Goal: Find specific page/section: Find specific page/section

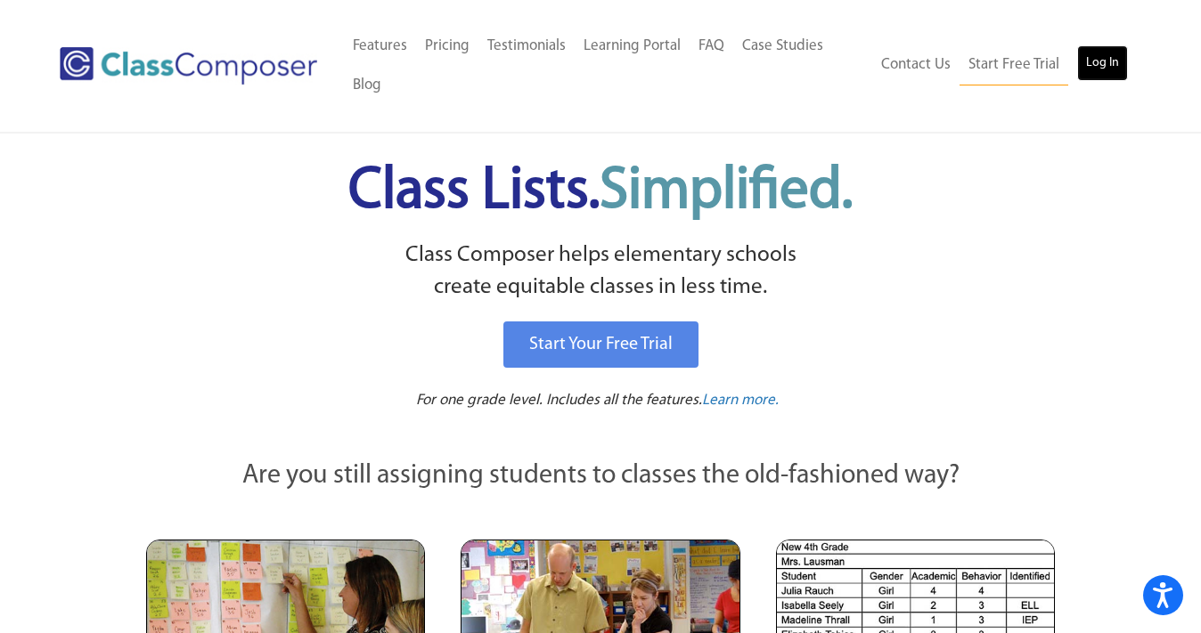
click at [1096, 58] on link "Log In" at bounding box center [1102, 63] width 51 height 36
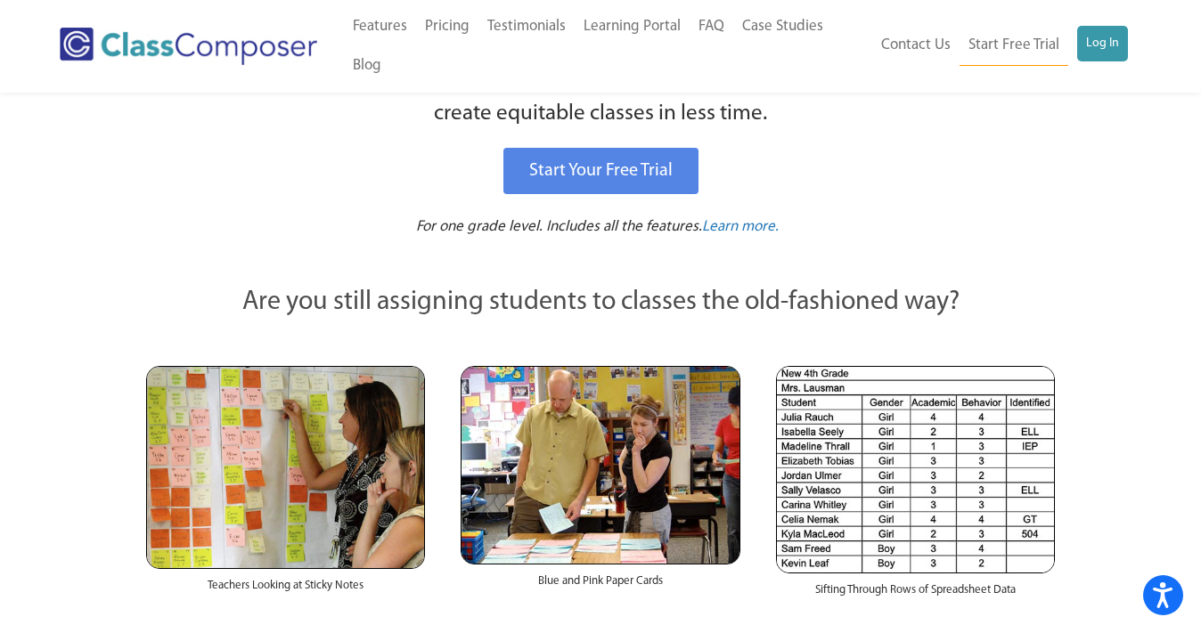
scroll to position [169, 0]
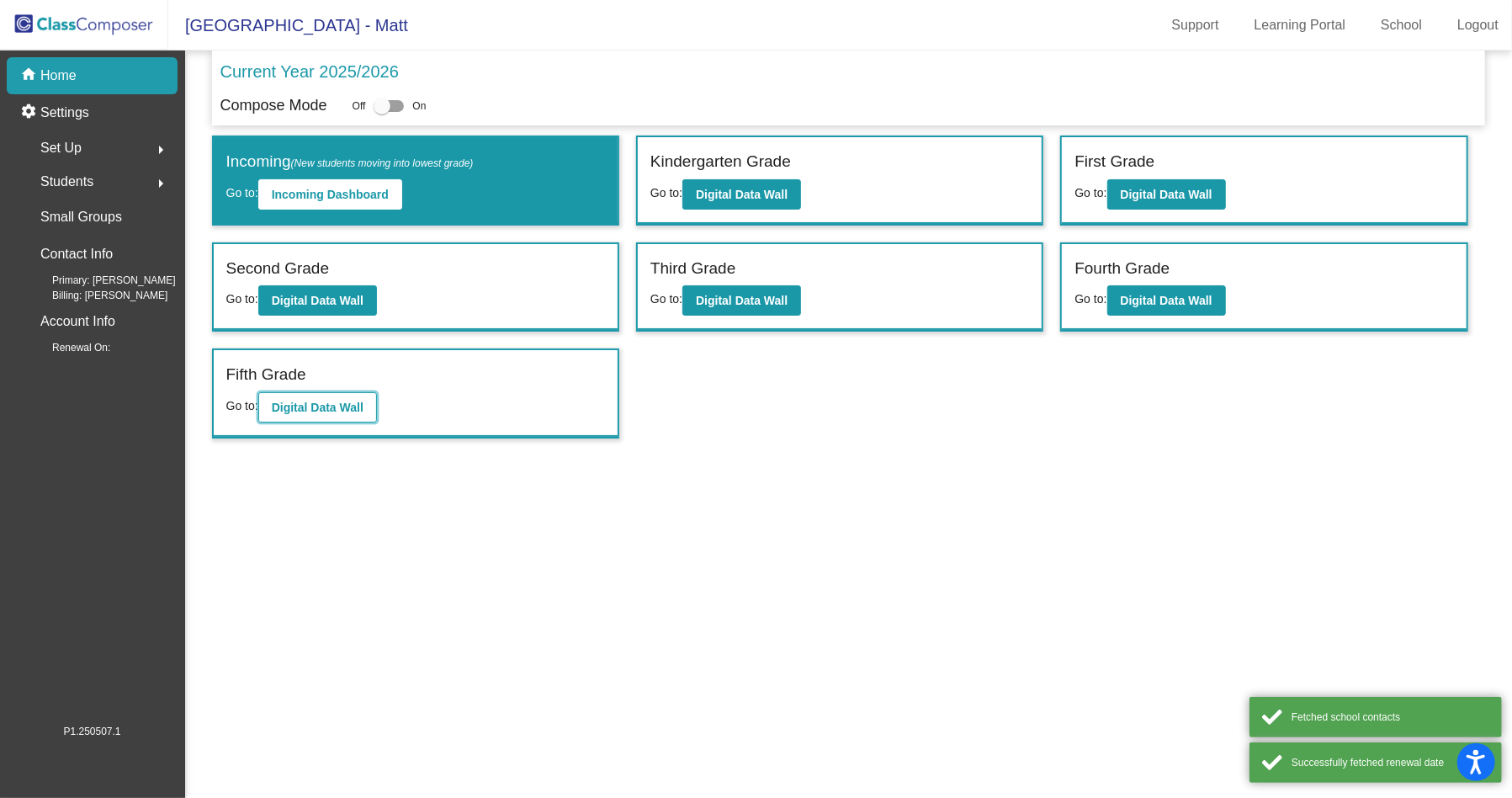
click at [334, 404] on b "Digital Data Wall" at bounding box center [317, 407] width 92 height 13
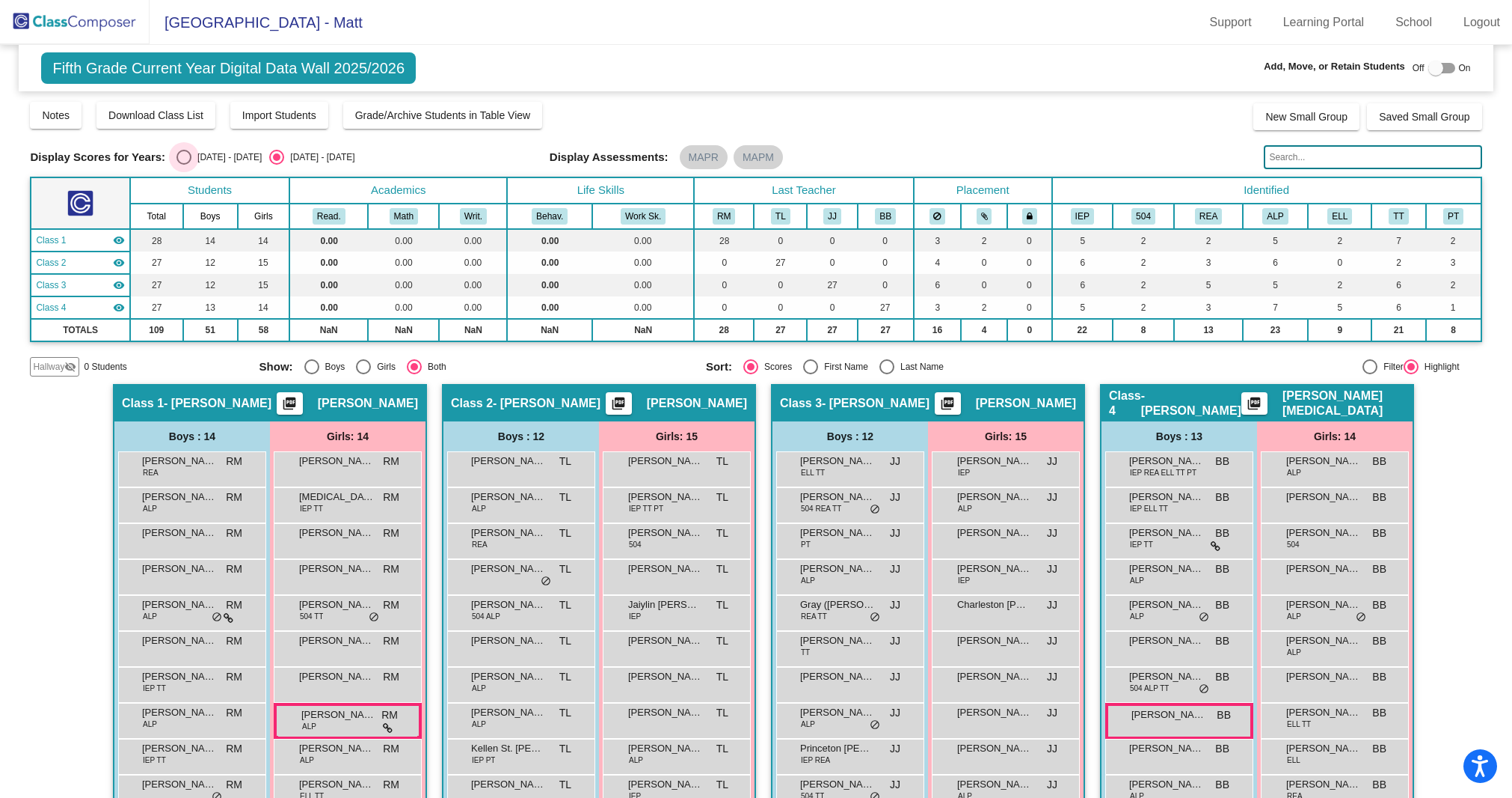
click at [184, 158] on div "Select an option" at bounding box center [184, 157] width 15 height 15
click at [184, 165] on input "[DATE] - [DATE]" at bounding box center [183, 165] width 1 height 1
radio input "true"
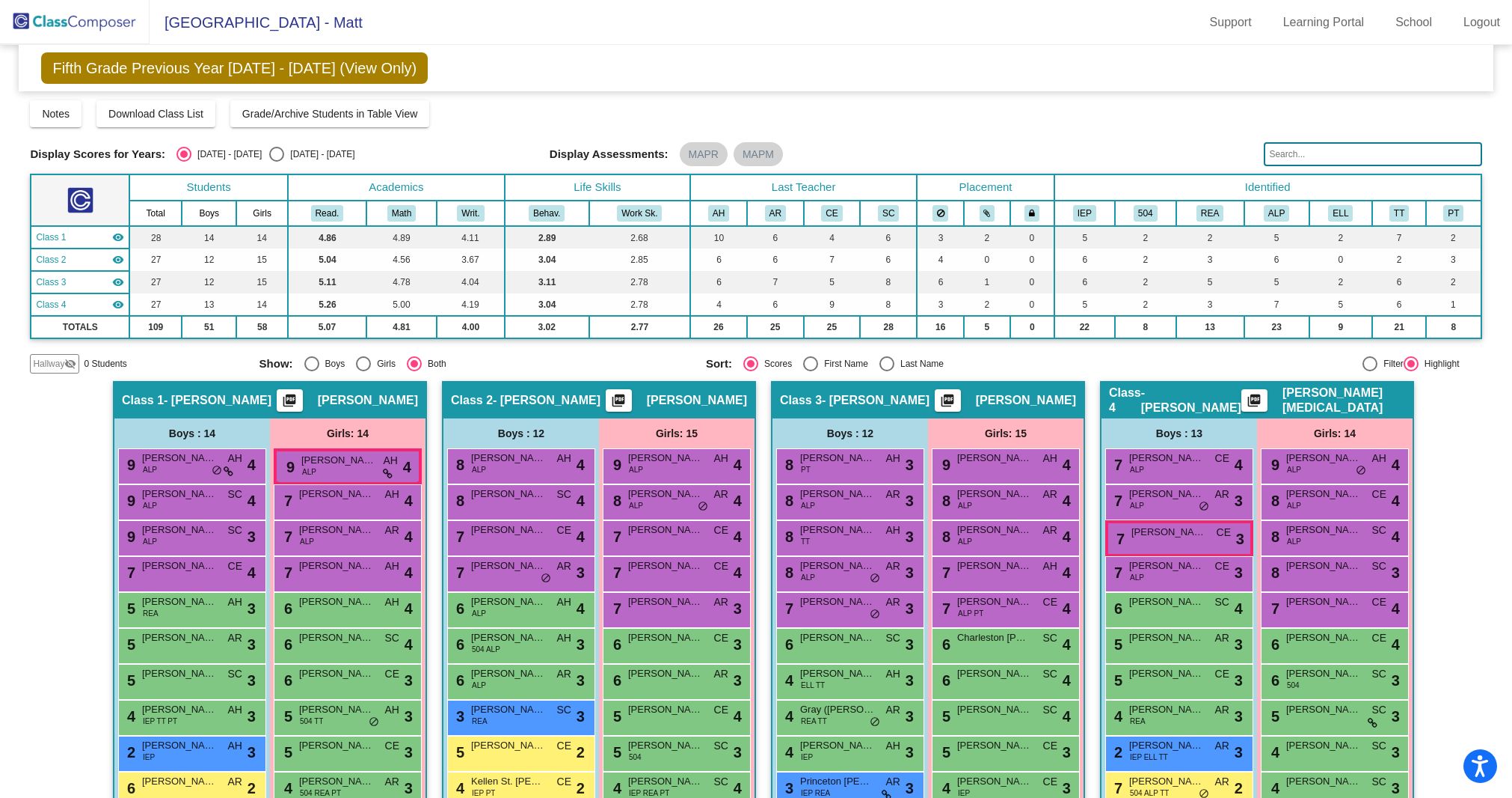
click at [269, 148] on div "Select an option" at bounding box center [277, 155] width 15 height 15
click at [276, 161] on input "[DATE] - [DATE]" at bounding box center [276, 161] width 1 height 1
radio input "true"
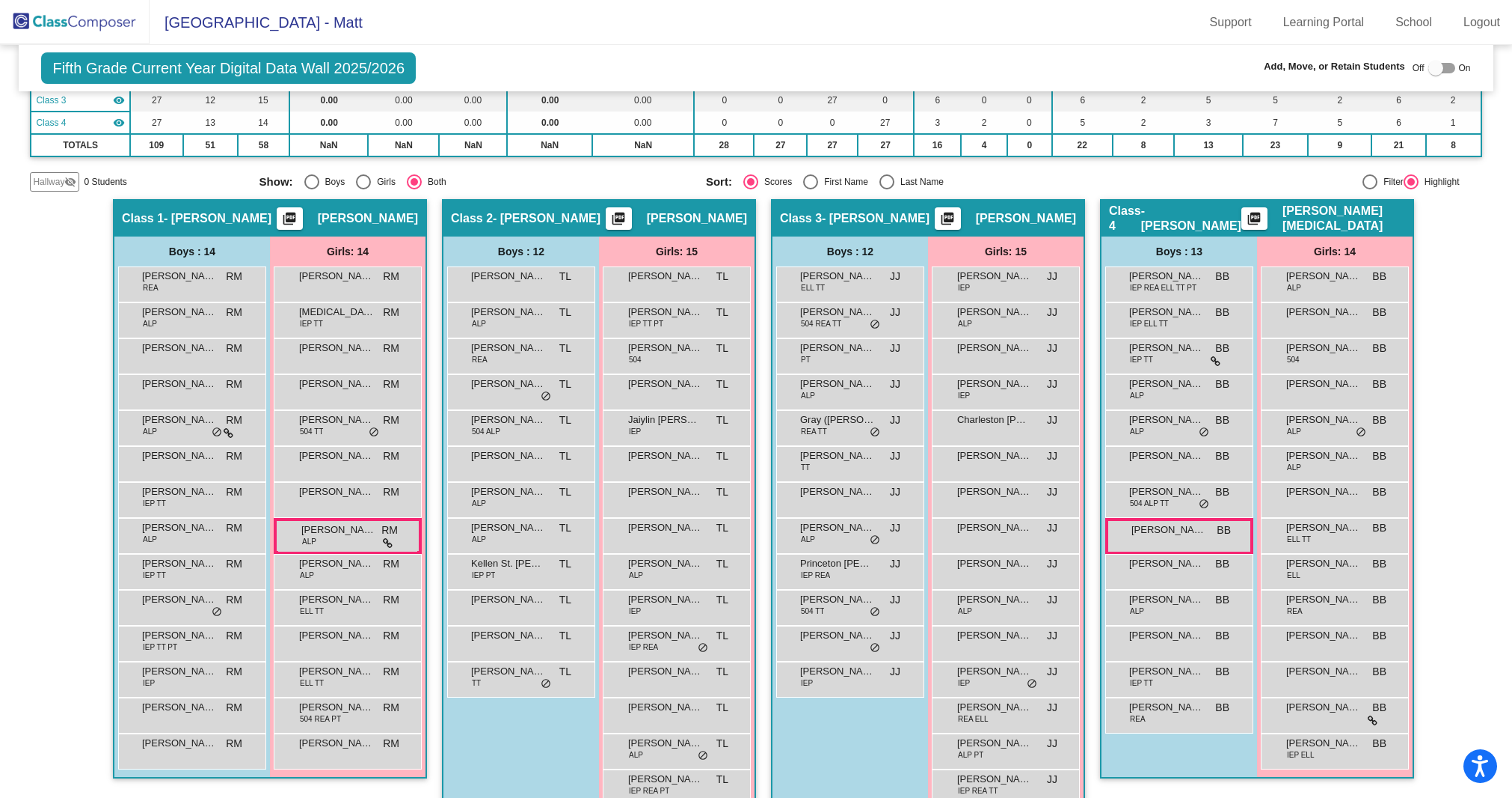
scroll to position [213, 0]
